Goal: Information Seeking & Learning: Learn about a topic

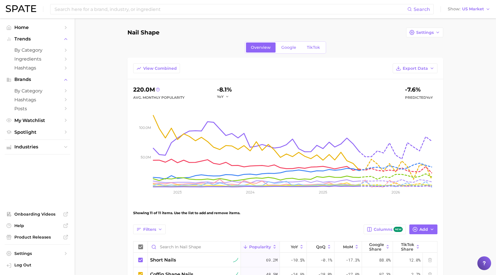
scroll to position [158, 0]
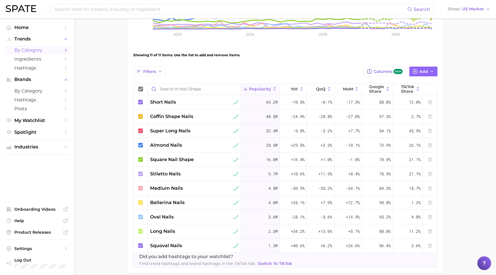
click at [38, 50] on span "by Category" at bounding box center [37, 49] width 46 height 5
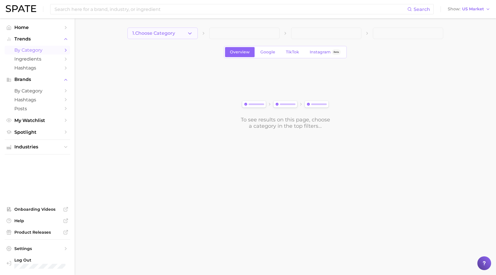
click at [191, 34] on icon "button" at bounding box center [190, 33] width 6 height 6
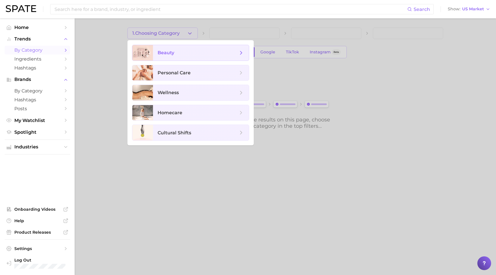
click at [175, 56] on span "beauty" at bounding box center [201, 52] width 96 height 15
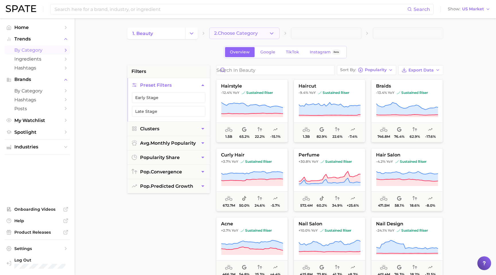
click at [235, 30] on button "2. Choose Category" at bounding box center [244, 33] width 70 height 11
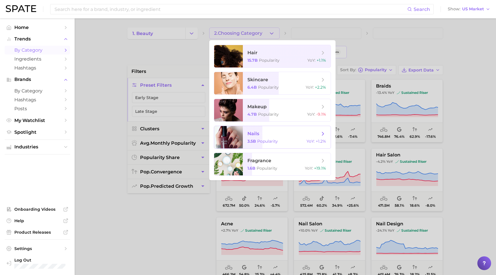
click at [260, 137] on span "nails 3.5b Popularity YoY : +1.2%" at bounding box center [287, 137] width 88 height 22
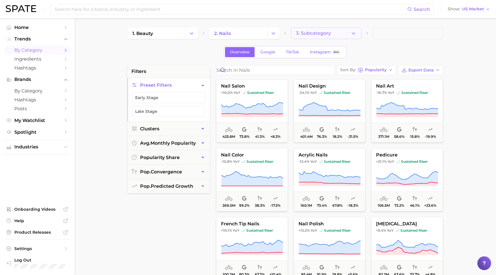
click at [321, 30] on button "3. Subcategory" at bounding box center [326, 33] width 70 height 11
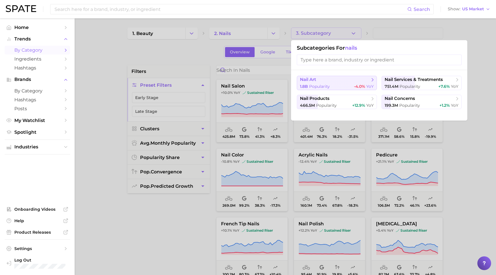
click at [326, 82] on span "nail art" at bounding box center [335, 80] width 70 height 6
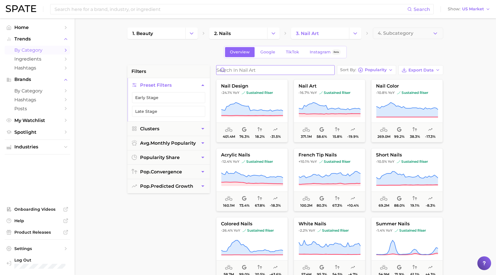
click at [273, 69] on input "Search in nail art" at bounding box center [275, 69] width 118 height 9
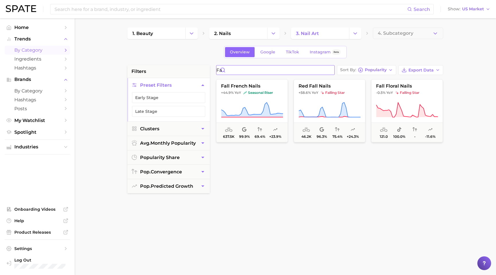
type input "f"
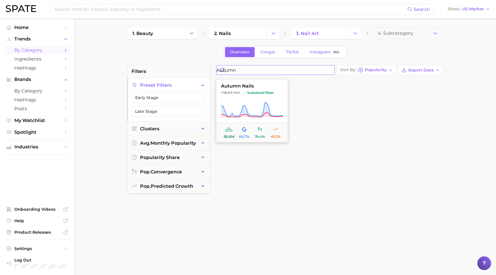
type input "autumn"
click at [258, 90] on button "autumn nails +18.6% YoY sustained riser 36.6m 66.7% 74.4% +8.3%" at bounding box center [252, 110] width 72 height 63
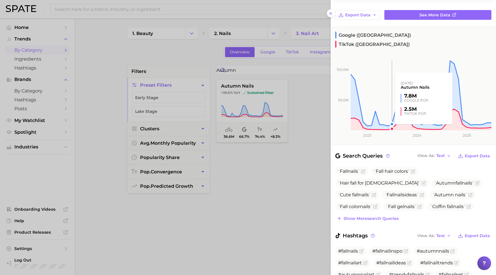
scroll to position [87, 0]
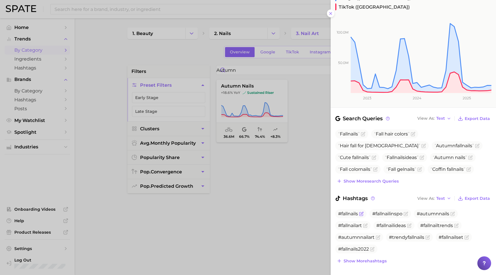
click at [347, 211] on span "#fallnails" at bounding box center [348, 213] width 20 height 5
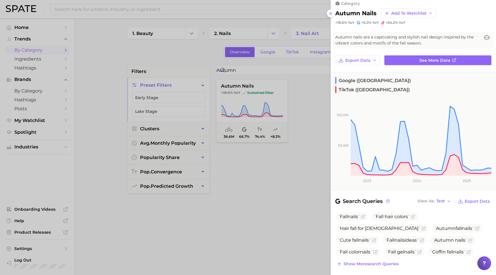
scroll to position [0, 0]
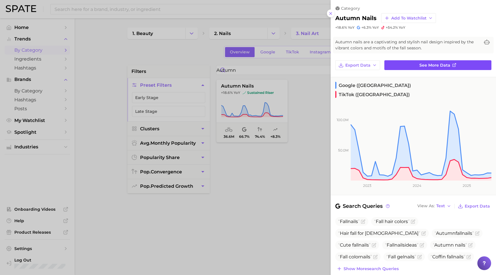
click at [415, 62] on link "See more data" at bounding box center [437, 65] width 107 height 10
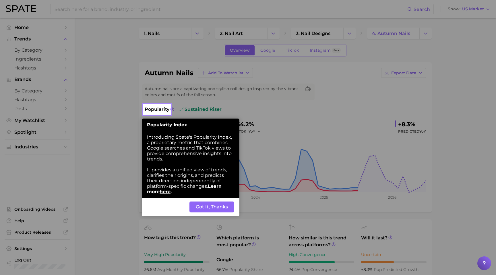
click at [212, 212] on button "Got It, Thanks" at bounding box center [211, 206] width 45 height 11
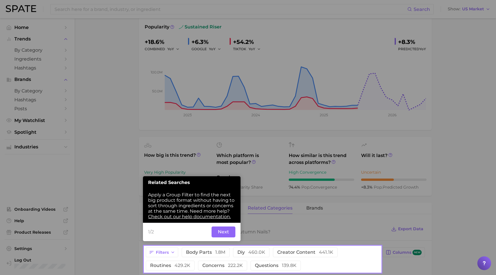
scroll to position [92, 0]
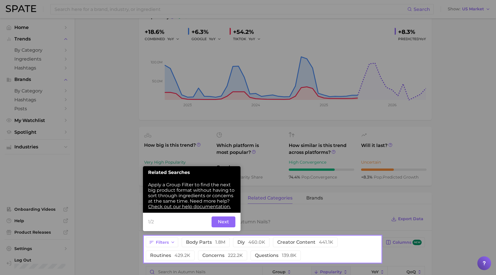
click at [219, 223] on button "Next" at bounding box center [223, 221] width 24 height 11
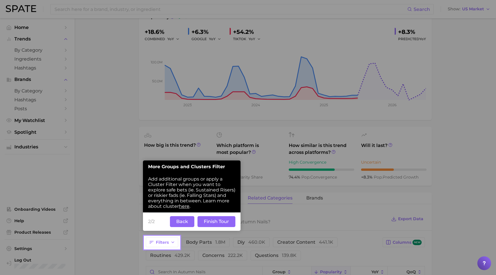
click at [227, 223] on button "Finish Tour" at bounding box center [216, 221] width 38 height 11
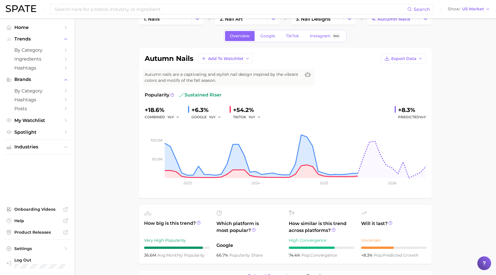
scroll to position [0, 0]
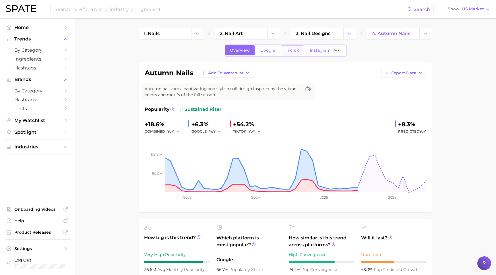
click at [292, 49] on span "TikTok" at bounding box center [292, 50] width 13 height 5
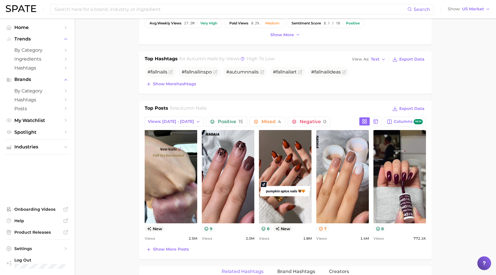
scroll to position [198, 0]
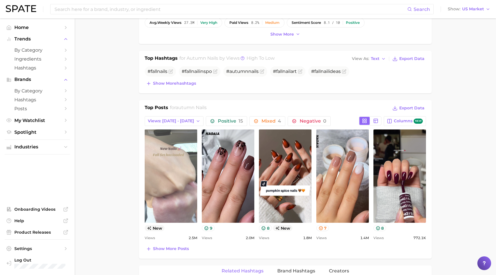
click at [172, 180] on link "view post on TikTok" at bounding box center [171, 175] width 52 height 93
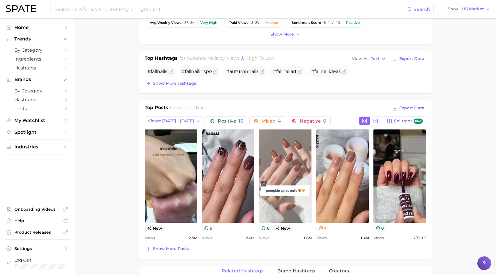
click at [298, 172] on link "view post on TikTok" at bounding box center [285, 175] width 52 height 93
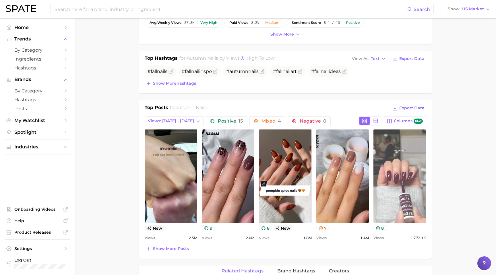
click at [397, 206] on link "view post on TikTok" at bounding box center [399, 175] width 52 height 93
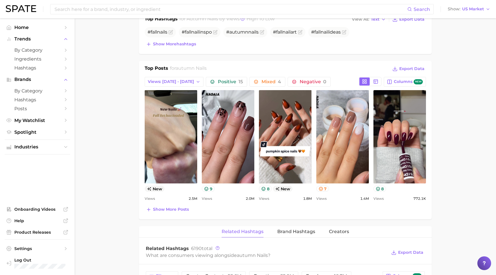
scroll to position [238, 0]
click at [161, 211] on span "Show more posts" at bounding box center [171, 208] width 36 height 5
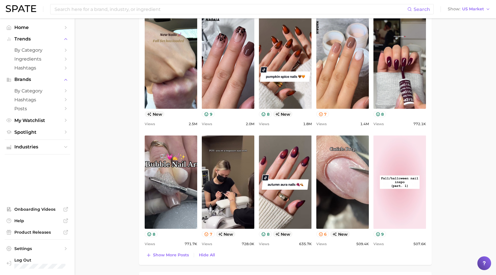
scroll to position [291, 0]
